Goal: Navigation & Orientation: Find specific page/section

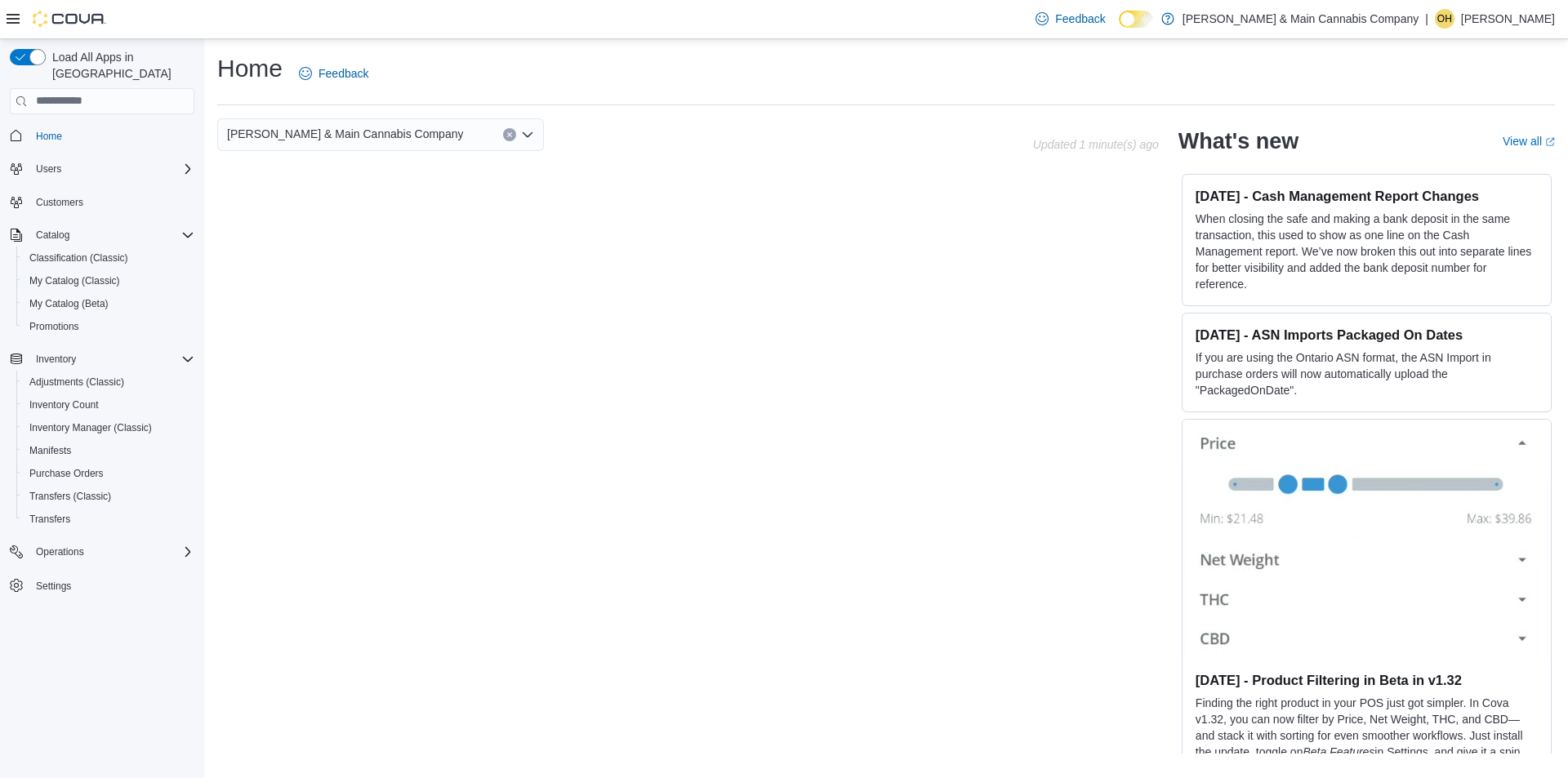
click at [567, 309] on div "Hudson & Main Cannabis Company Updated 1 minute(s) ago What's new View all (ope…" at bounding box center [886, 435] width 1338 height 635
